Goal: Transaction & Acquisition: Purchase product/service

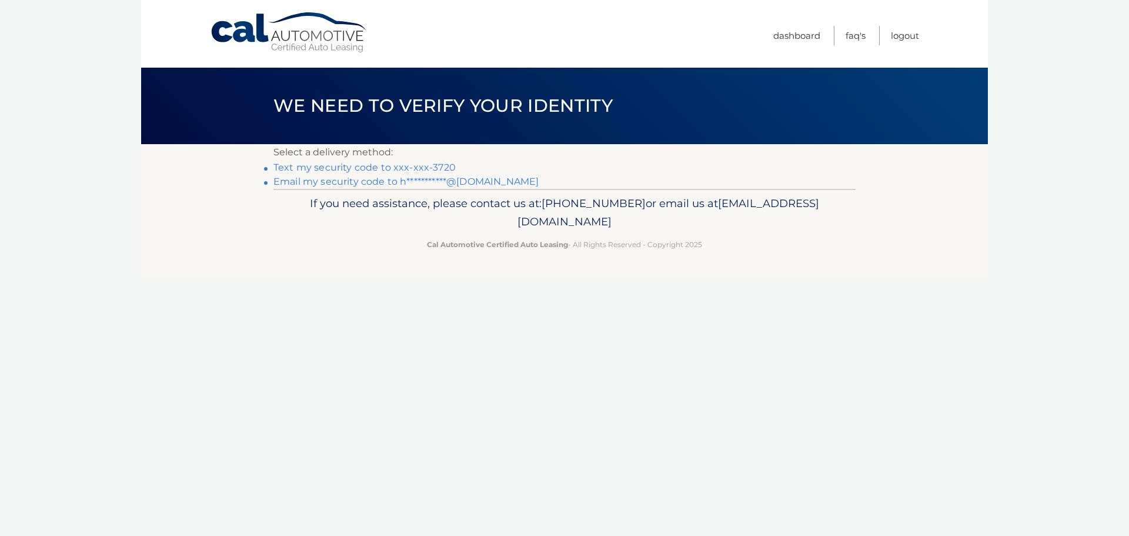
click at [416, 169] on link "Text my security code to xxx-xxx-3720" at bounding box center [364, 167] width 182 height 11
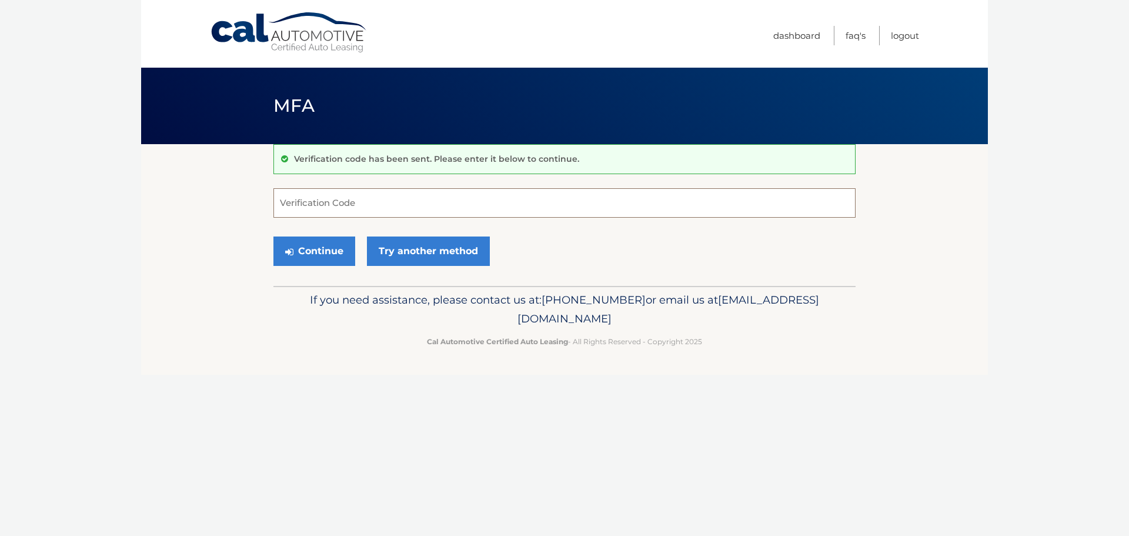
drag, startPoint x: 357, startPoint y: 210, endPoint x: 434, endPoint y: 211, distance: 77.0
click at [358, 209] on input "Verification Code" at bounding box center [564, 202] width 582 height 29
type input "386168"
click at [307, 256] on button "Continue" at bounding box center [314, 250] width 82 height 29
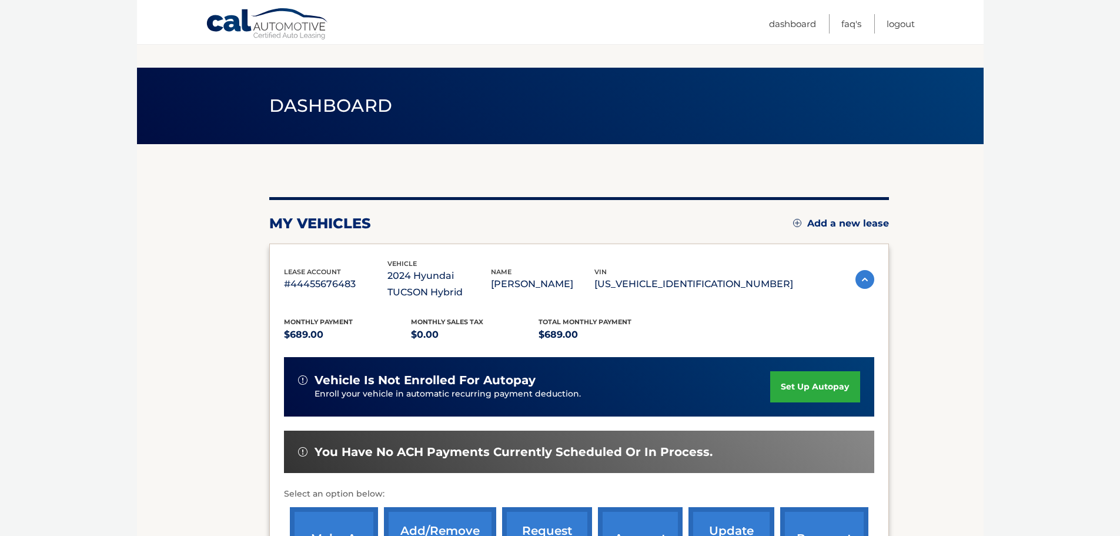
scroll to position [118, 0]
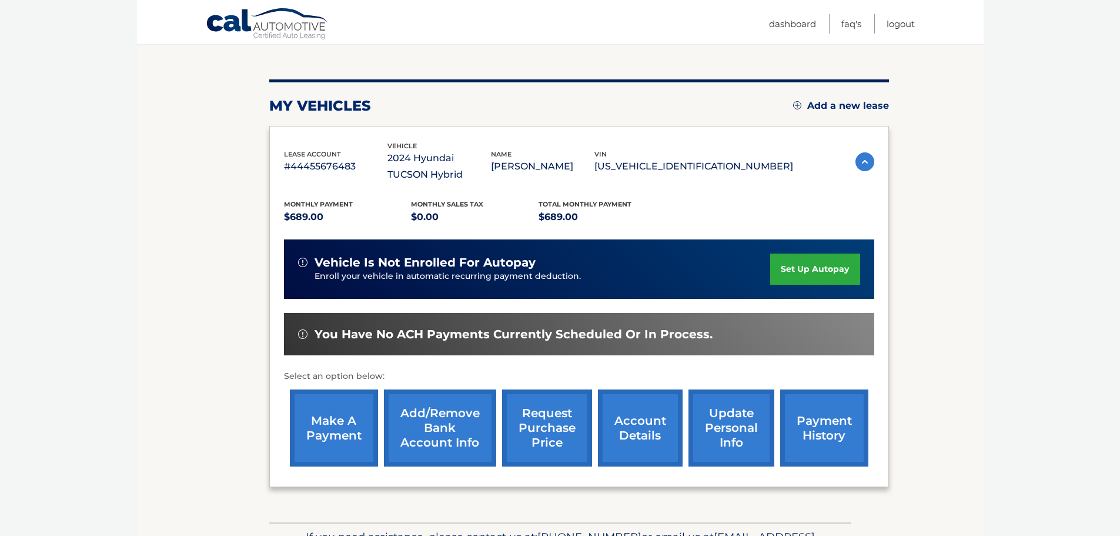
click at [326, 431] on link "make a payment" at bounding box center [334, 427] width 88 height 77
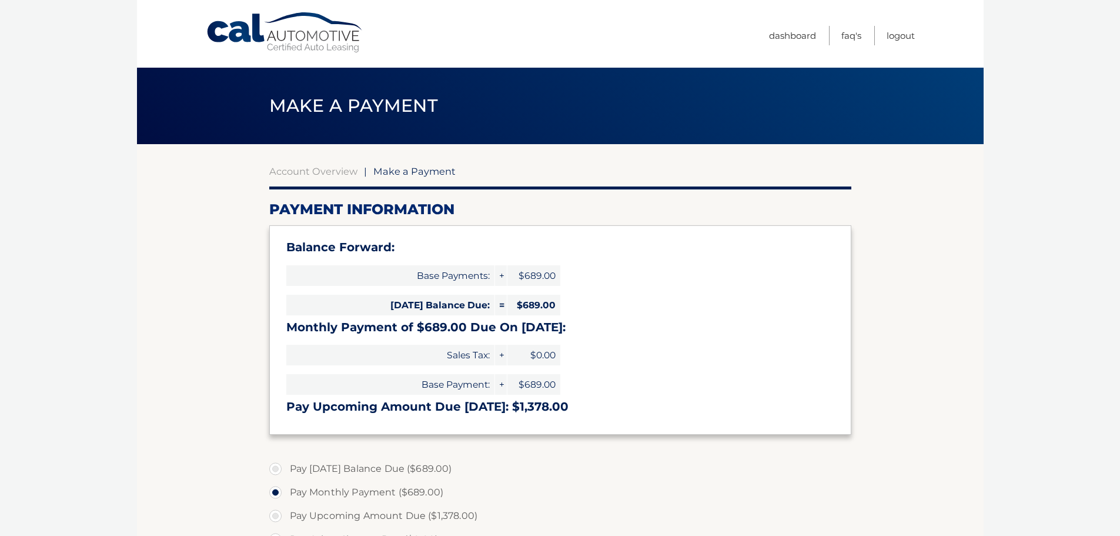
select select "NDhjMjEyZGMtYzY2Mi00ODljLTkzNTYtNmE3MTE5MDQ5ZmMw"
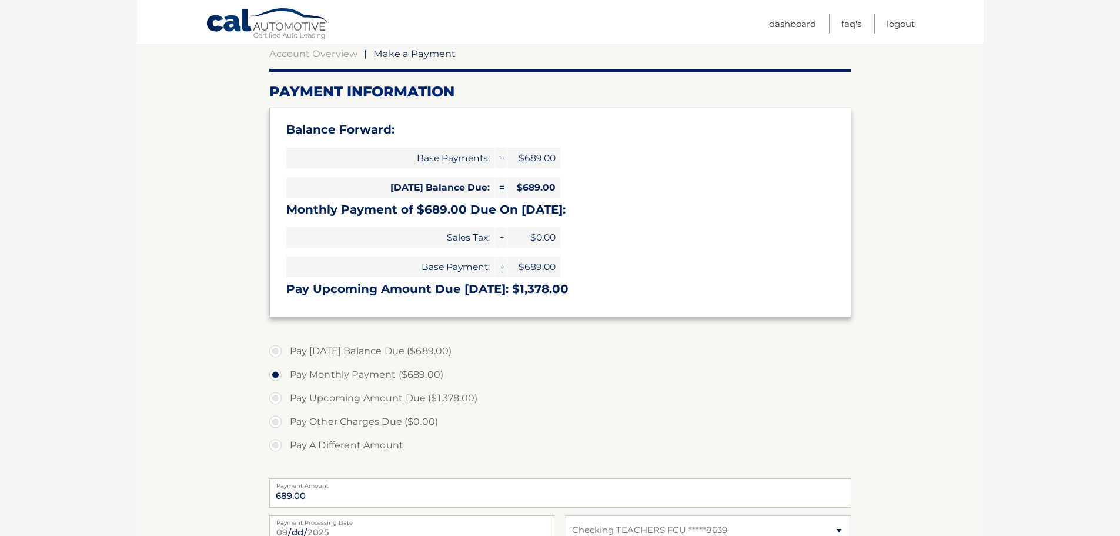
scroll to position [176, 0]
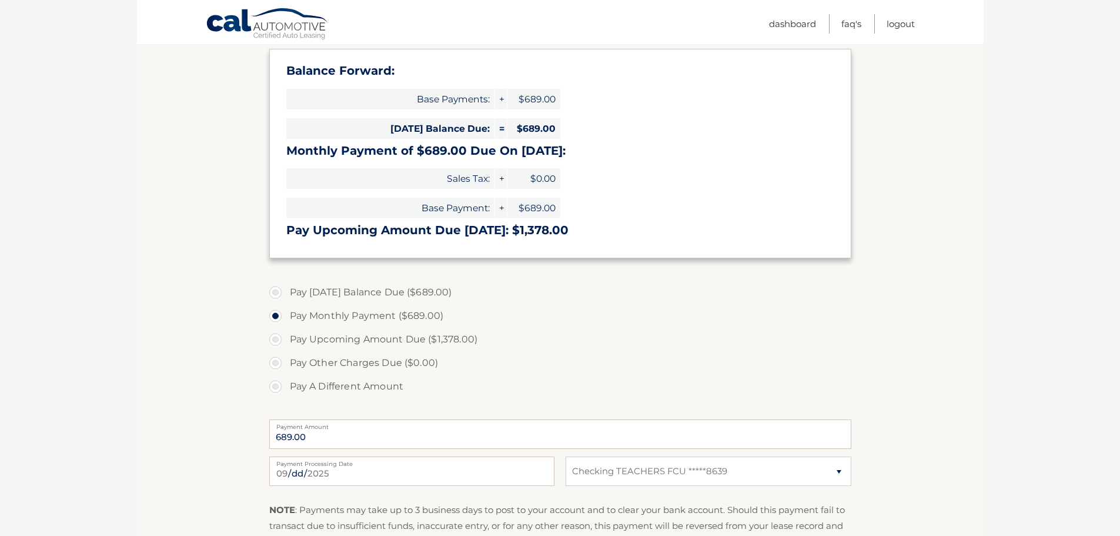
click at [273, 293] on label "Pay Today's Balance Due ($689.00)" at bounding box center [560, 292] width 582 height 24
click at [274, 293] on input "Pay Today's Balance Due ($689.00)" at bounding box center [280, 289] width 12 height 19
radio input "true"
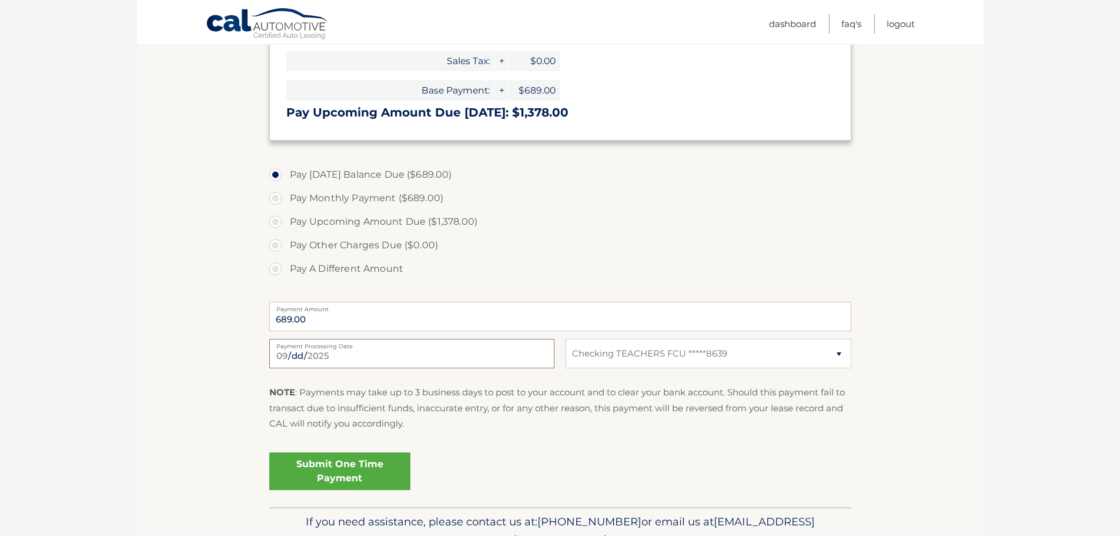
click at [320, 354] on input "2025-09-15" at bounding box center [411, 353] width 285 height 29
type input "2025-09-19"
click at [323, 471] on link "Submit One Time Payment" at bounding box center [339, 471] width 141 height 38
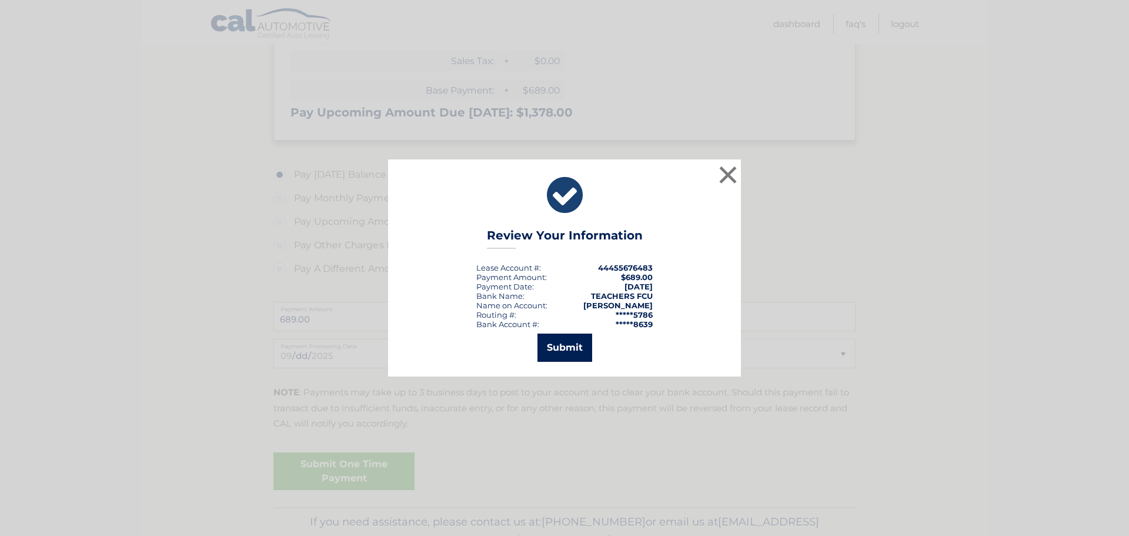
click at [562, 347] on button "Submit" at bounding box center [564, 347] width 55 height 28
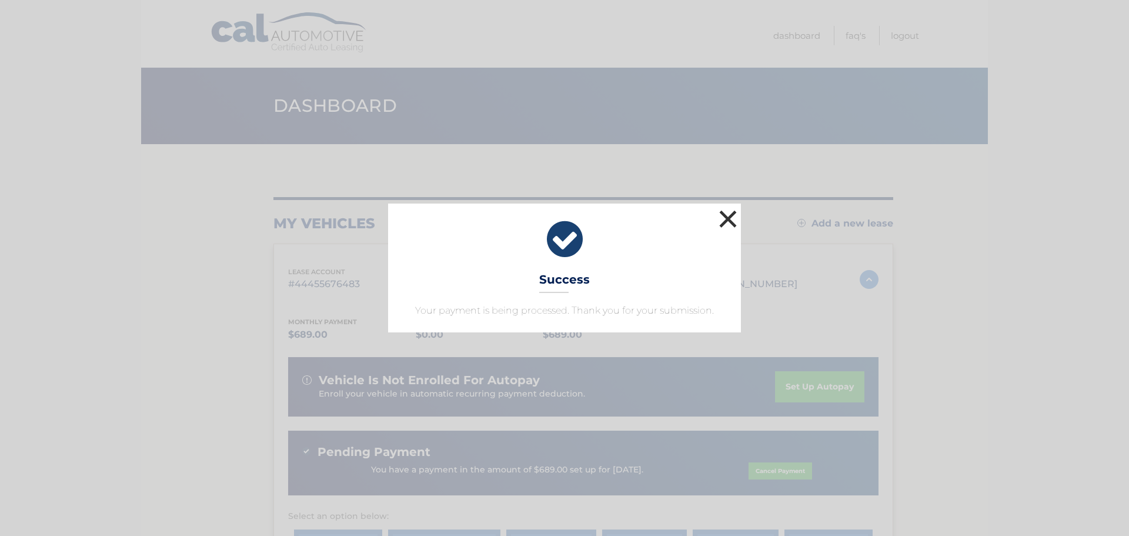
click at [731, 220] on button "×" at bounding box center [728, 219] width 24 height 24
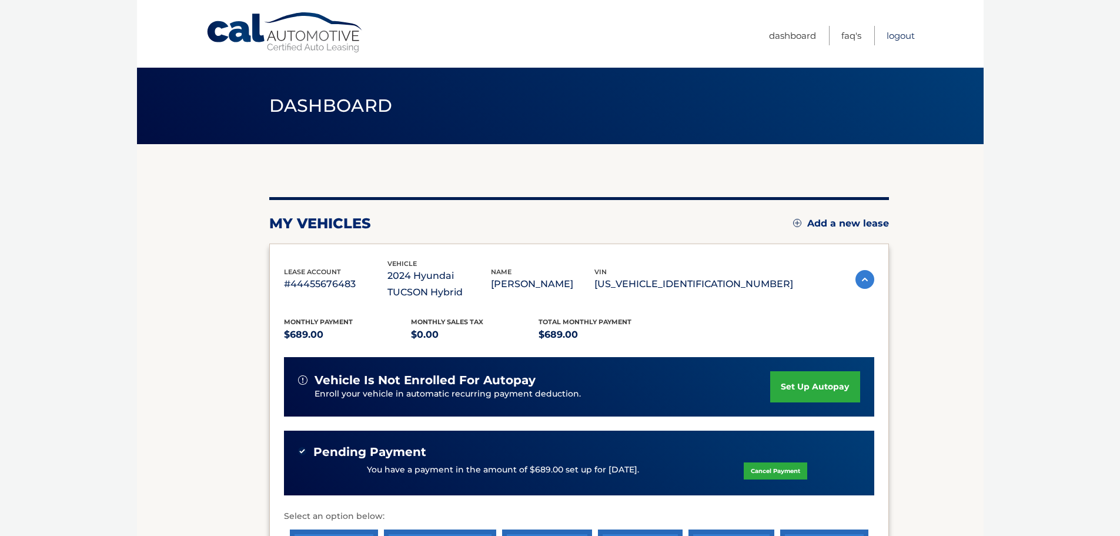
click at [906, 35] on link "Logout" at bounding box center [901, 35] width 28 height 19
